Goal: Transaction & Acquisition: Download file/media

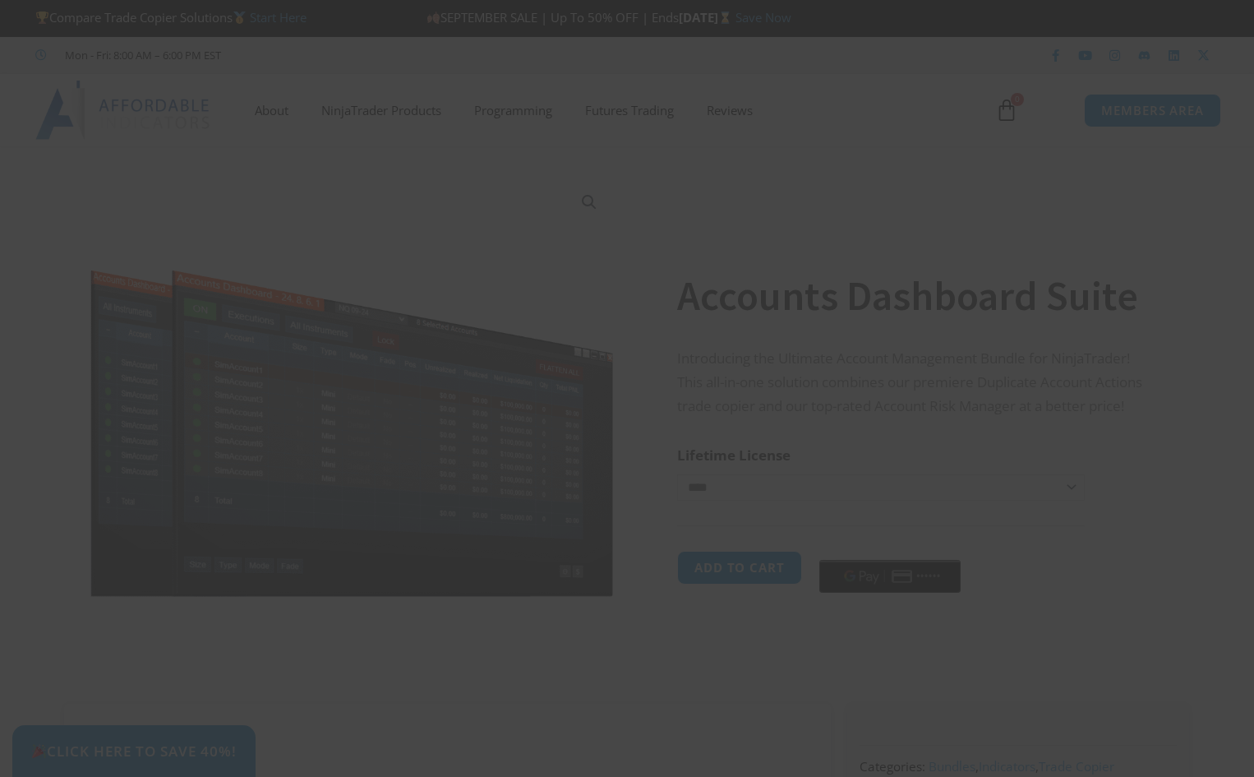
click at [1174, 122] on div "Close this module SAVE 20% NOW Are you ready to take NinjaTrader to the next le…" at bounding box center [627, 388] width 1254 height 777
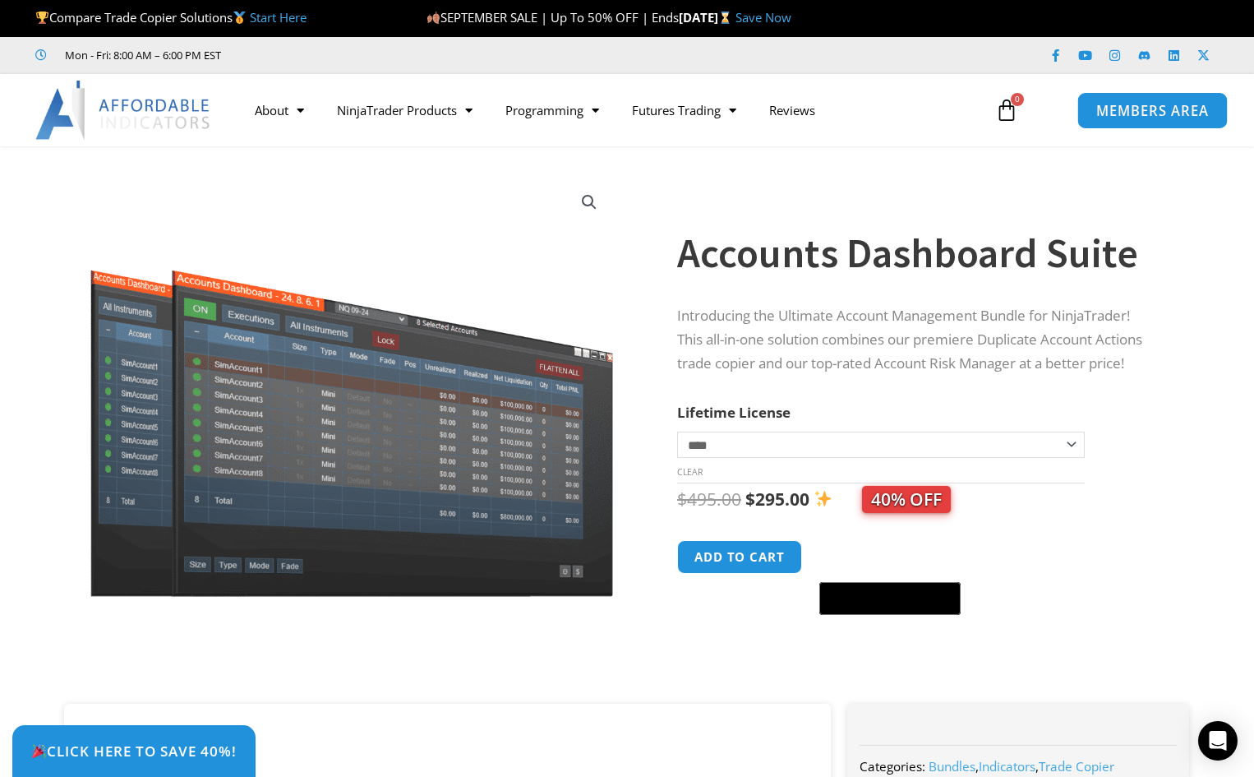
click at [1152, 106] on span "MEMBERS AREA" at bounding box center [1152, 111] width 113 height 14
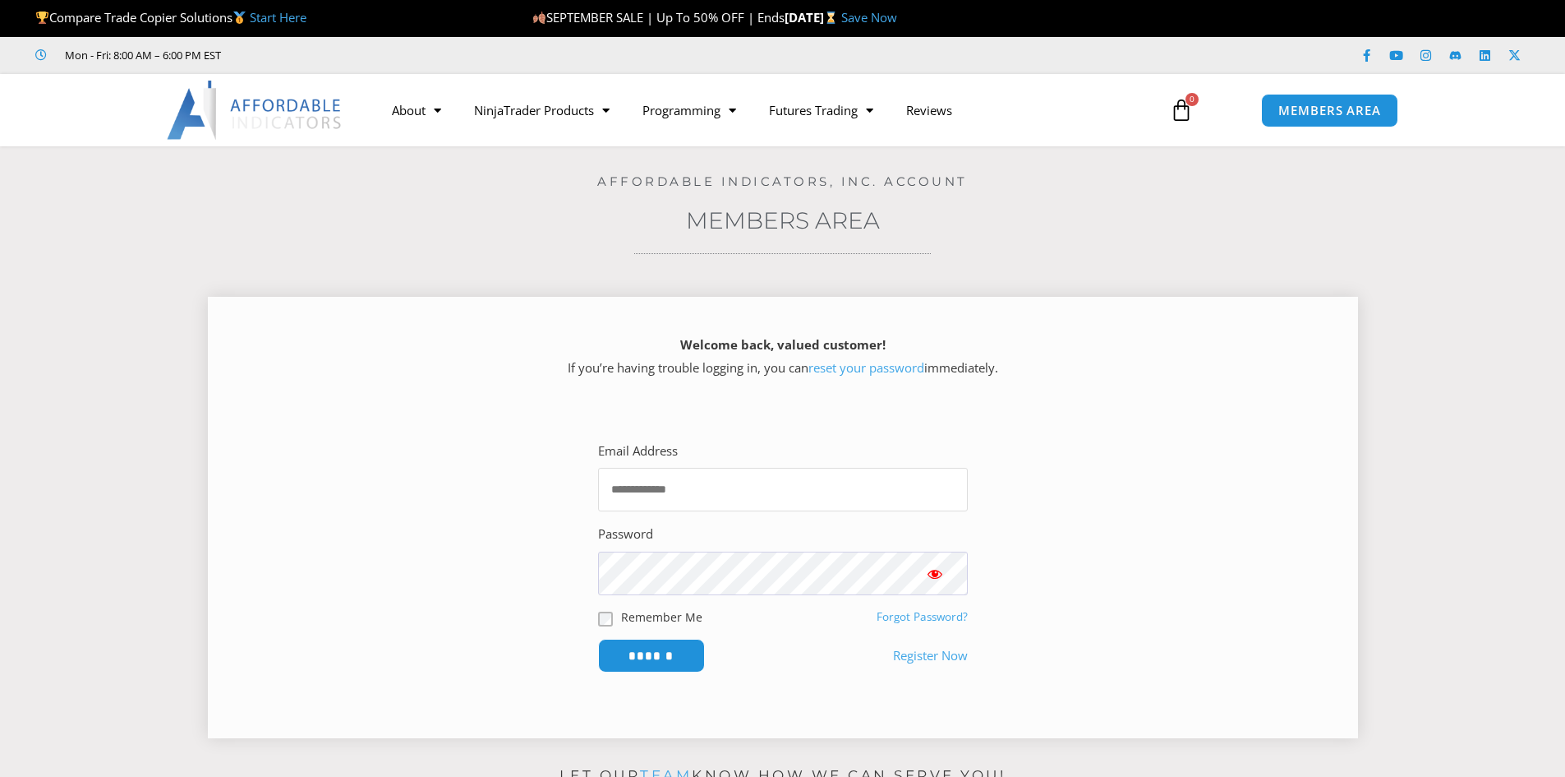
click at [740, 503] on input "Email Address" at bounding box center [783, 490] width 370 height 44
click at [726, 485] on input "Email Address" at bounding box center [783, 490] width 370 height 44
type input "**********"
click at [657, 652] on input "******" at bounding box center [651, 655] width 113 height 35
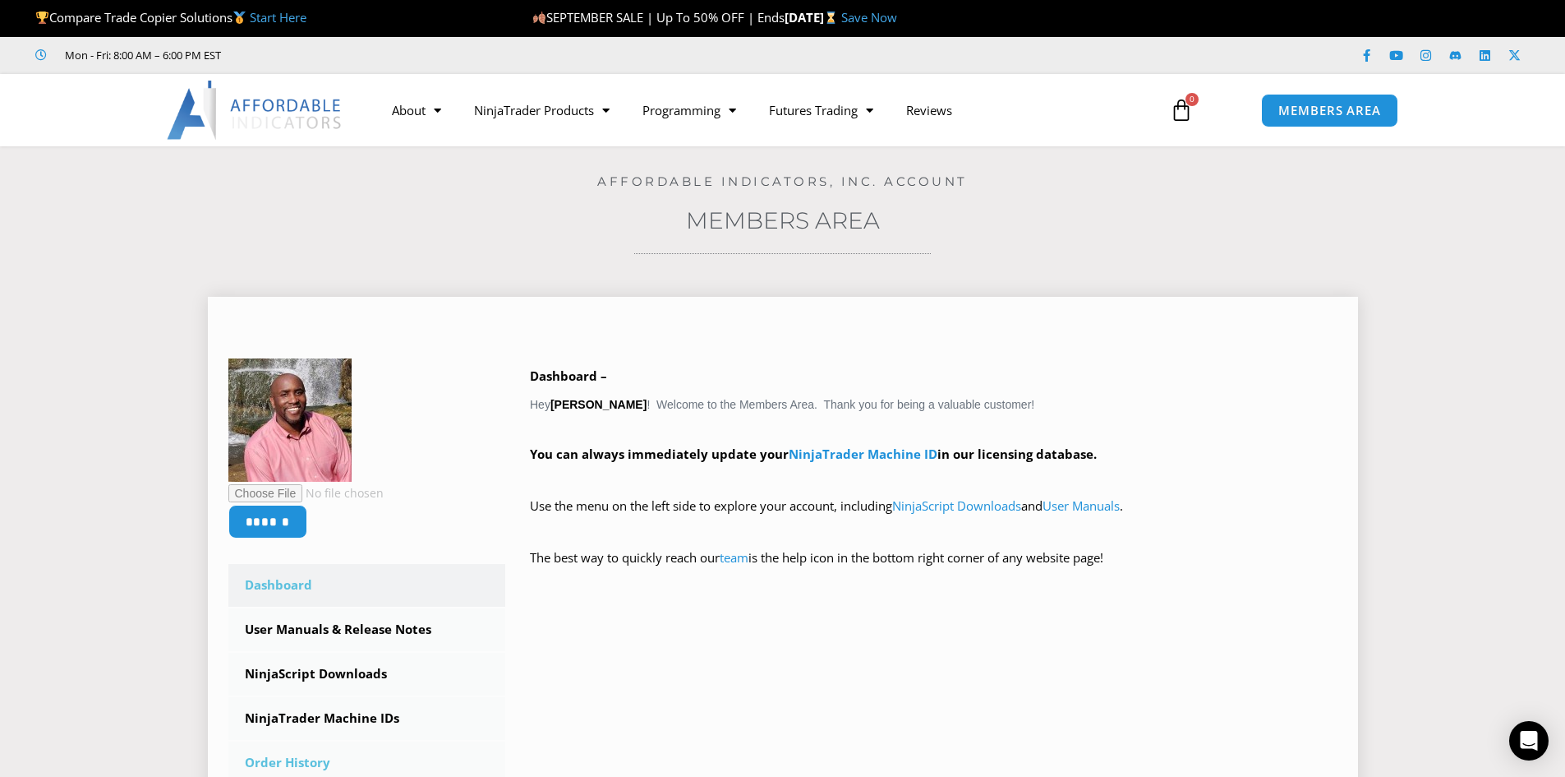
scroll to position [329, 0]
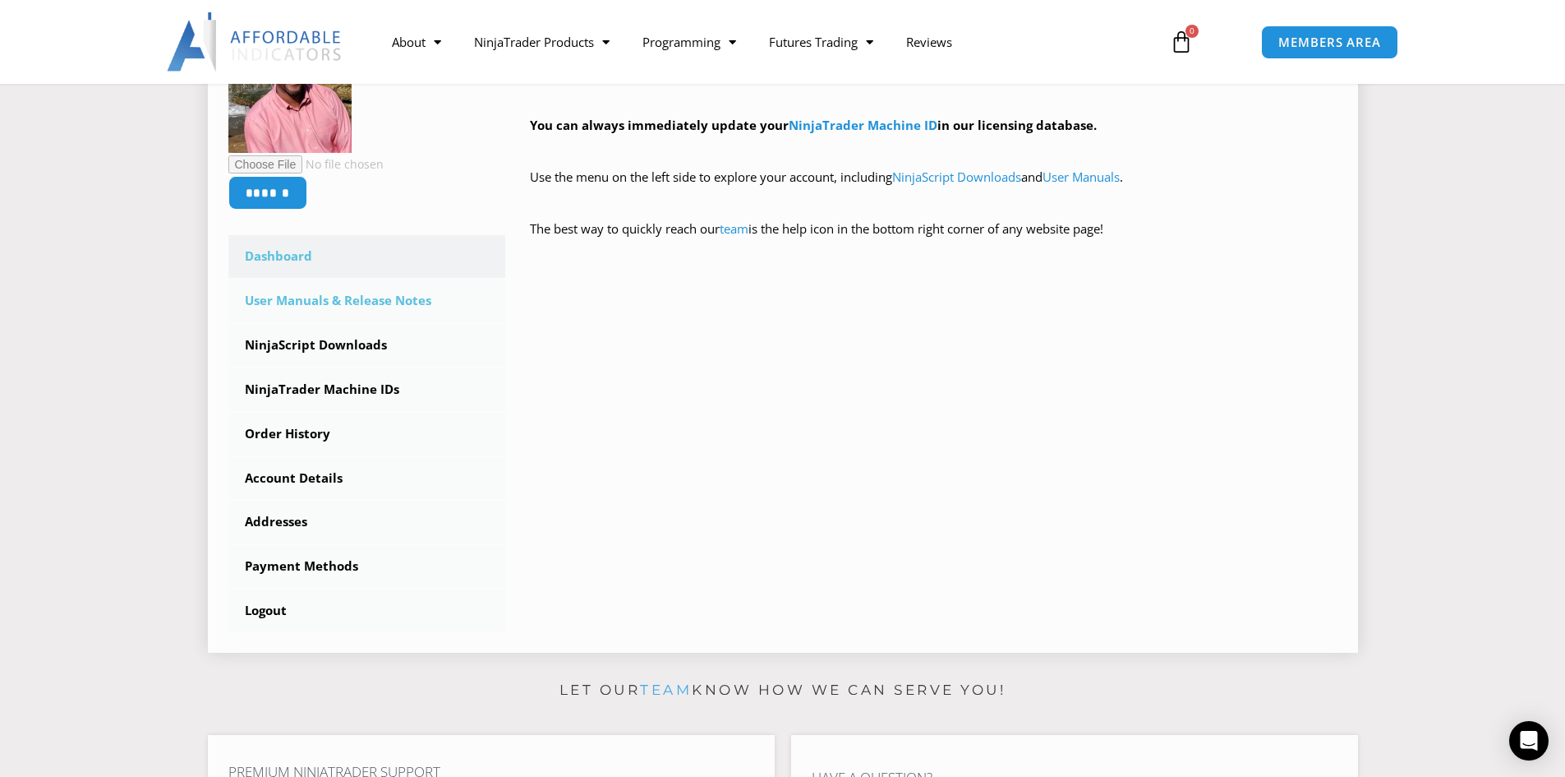
click at [380, 294] on link "User Manuals & Release Notes" at bounding box center [367, 300] width 278 height 43
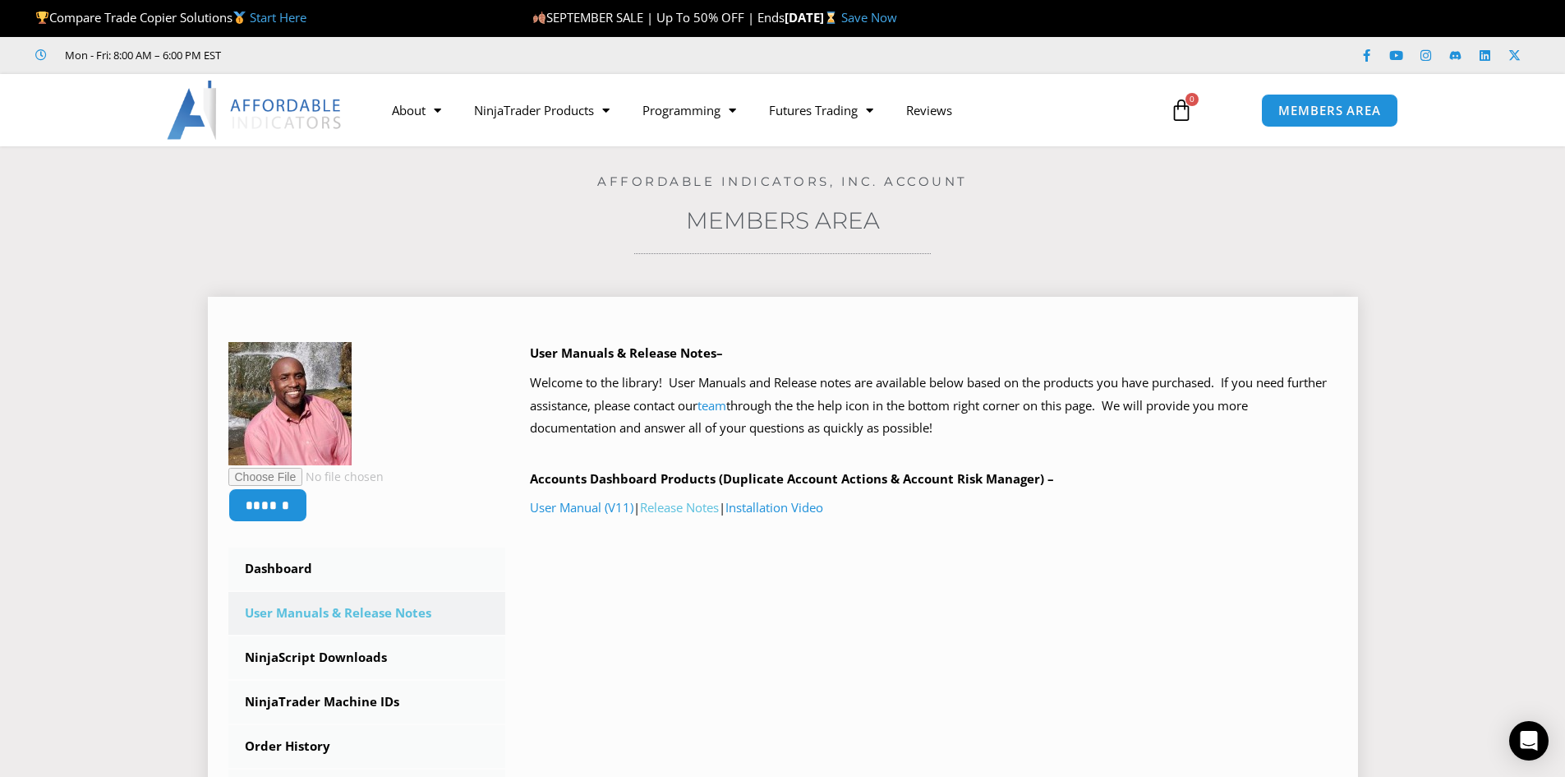
click at [671, 509] on link "Release Notes" at bounding box center [679, 507] width 79 height 16
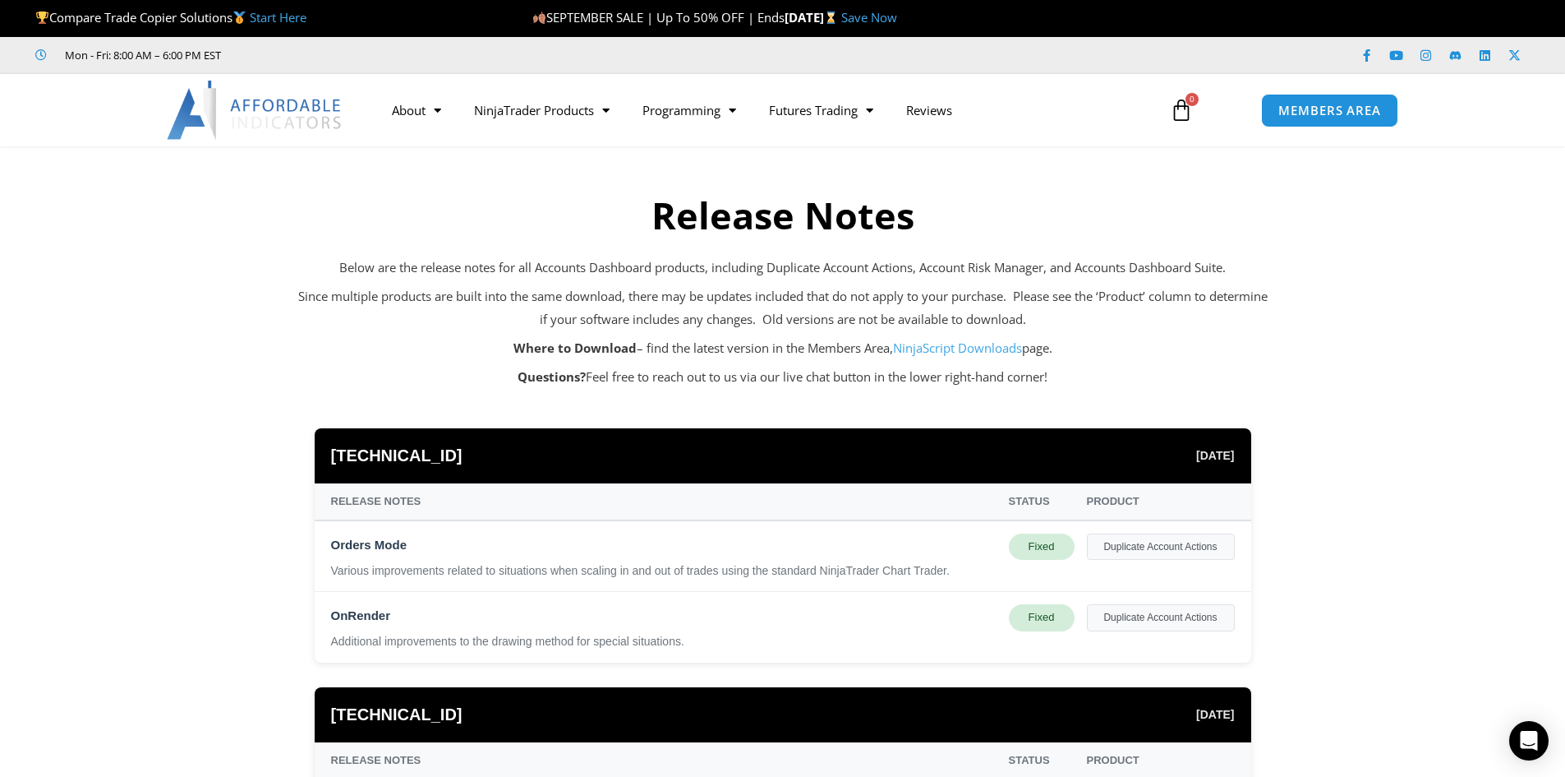
click at [936, 345] on link "NinjaScript Downloads" at bounding box center [957, 347] width 129 height 16
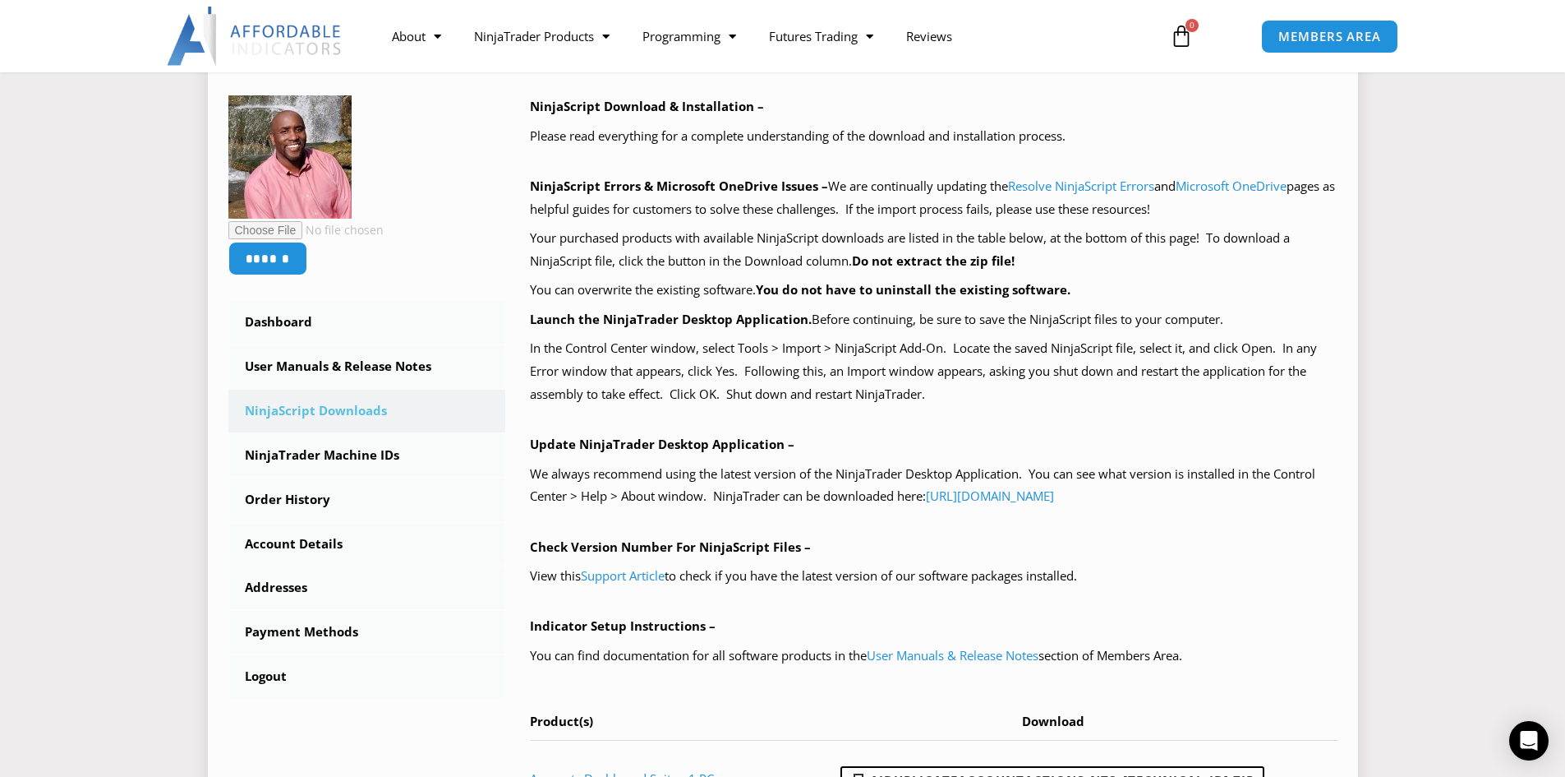
scroll to position [411, 0]
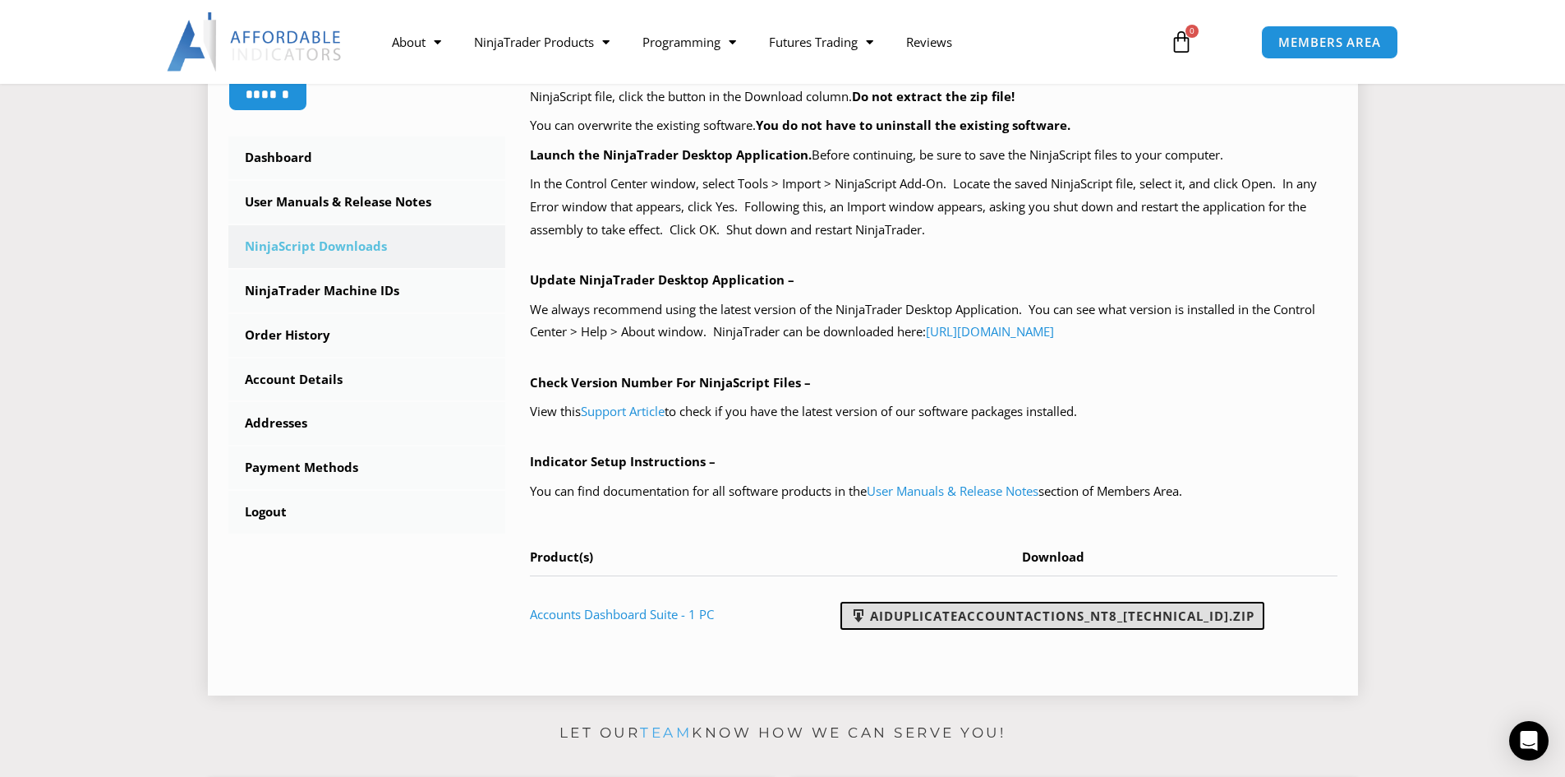
click at [1049, 614] on link "AIDuplicateAccountActions_NT8_[TECHNICAL_ID].zip" at bounding box center [1053, 616] width 424 height 28
